Goal: Information Seeking & Learning: Learn about a topic

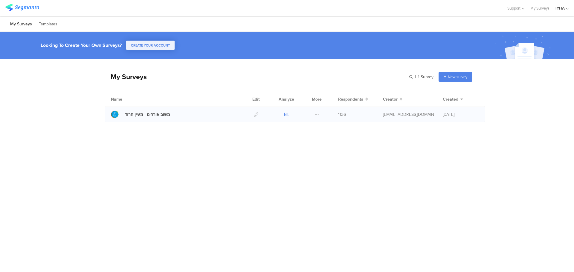
click at [288, 115] on icon at bounding box center [286, 114] width 4 height 4
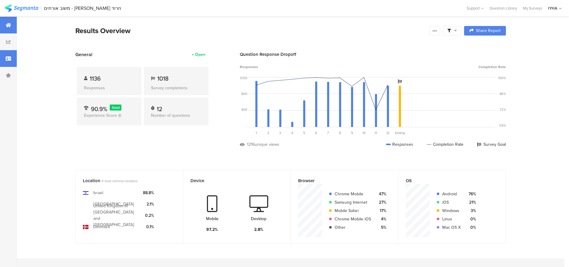
click at [8, 58] on icon at bounding box center [8, 58] width 5 height 5
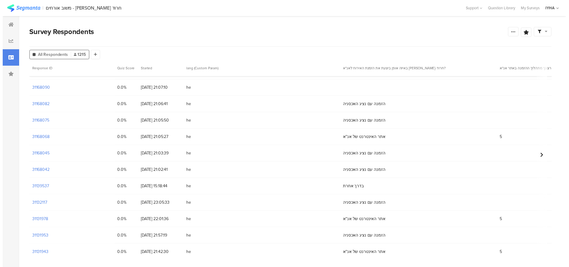
scroll to position [90, 0]
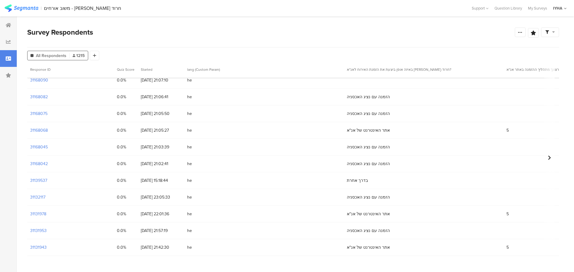
click at [48, 164] on div "31168042" at bounding box center [70, 164] width 87 height 16
click at [42, 163] on section "31168042" at bounding box center [39, 164] width 18 height 6
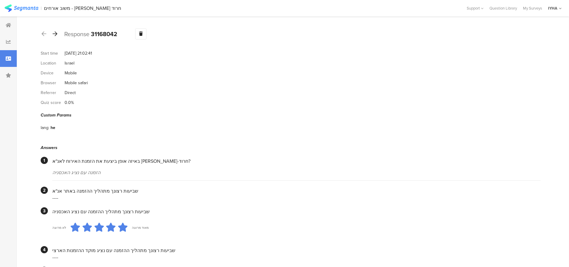
click at [56, 33] on icon at bounding box center [55, 33] width 5 height 5
click at [55, 33] on icon at bounding box center [55, 33] width 5 height 5
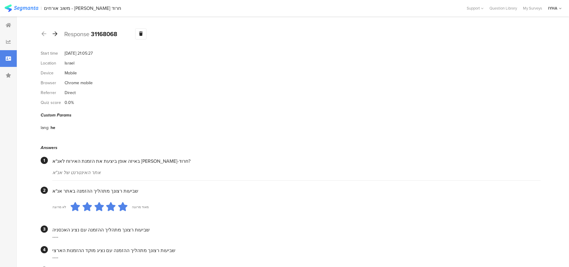
click at [55, 33] on icon at bounding box center [55, 33] width 5 height 5
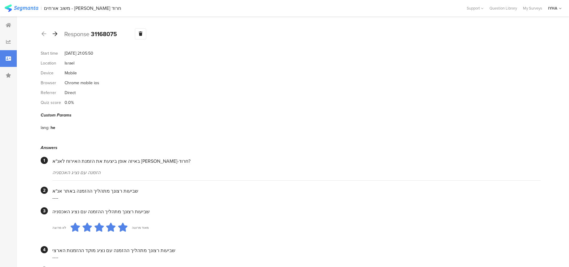
click at [56, 35] on icon at bounding box center [55, 33] width 5 height 5
click at [56, 33] on icon at bounding box center [55, 33] width 5 height 5
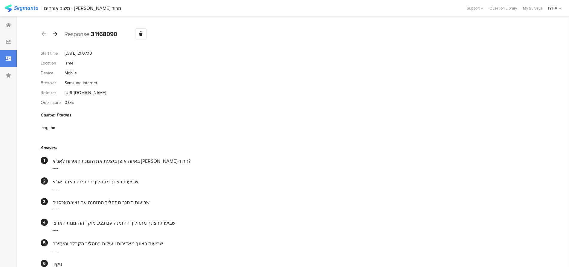
click at [54, 32] on icon at bounding box center [55, 33] width 5 height 5
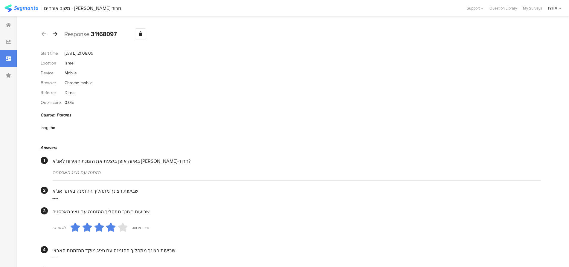
click at [55, 33] on icon at bounding box center [55, 33] width 5 height 5
click at [54, 34] on icon at bounding box center [55, 33] width 5 height 5
click at [56, 33] on icon at bounding box center [55, 33] width 5 height 5
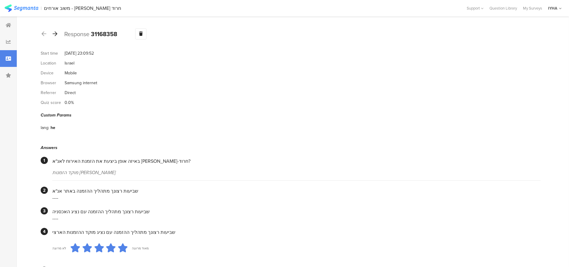
click at [56, 33] on icon at bounding box center [55, 33] width 5 height 5
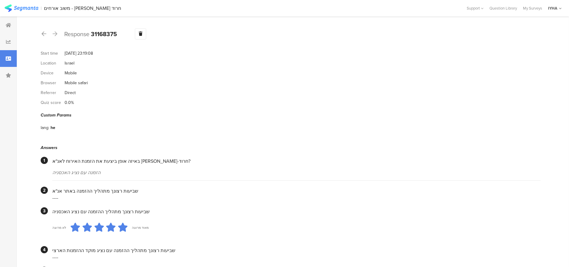
click at [54, 34] on icon at bounding box center [55, 33] width 5 height 5
click at [57, 33] on icon at bounding box center [55, 33] width 5 height 5
click at [41, 34] on div at bounding box center [44, 34] width 7 height 10
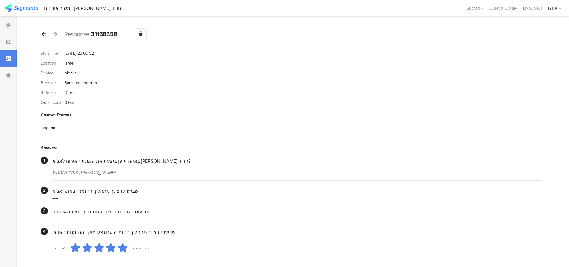
click at [43, 33] on icon at bounding box center [44, 33] width 5 height 5
click at [42, 33] on icon at bounding box center [44, 33] width 5 height 5
